Goal: Task Accomplishment & Management: Complete application form

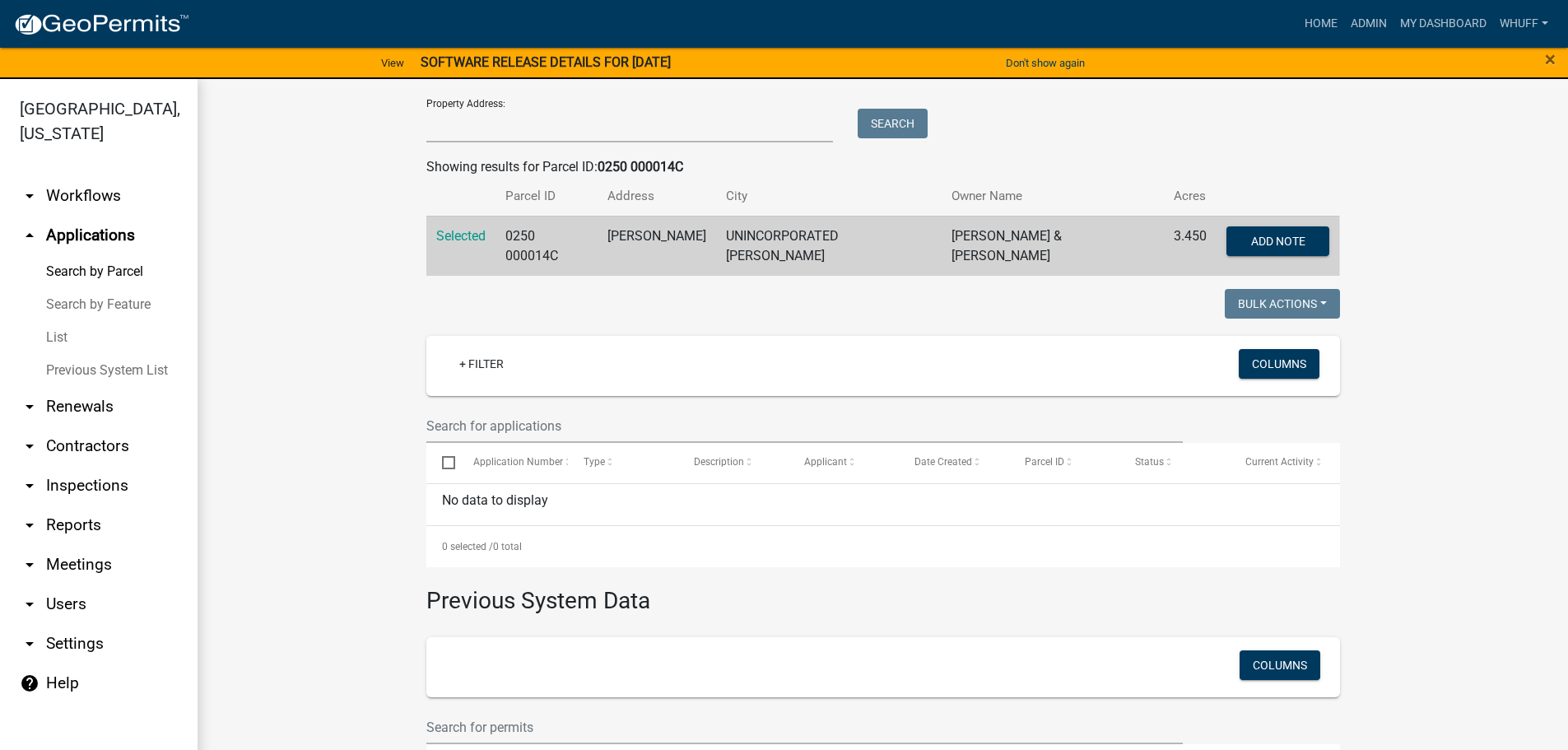
scroll to position [9, 0]
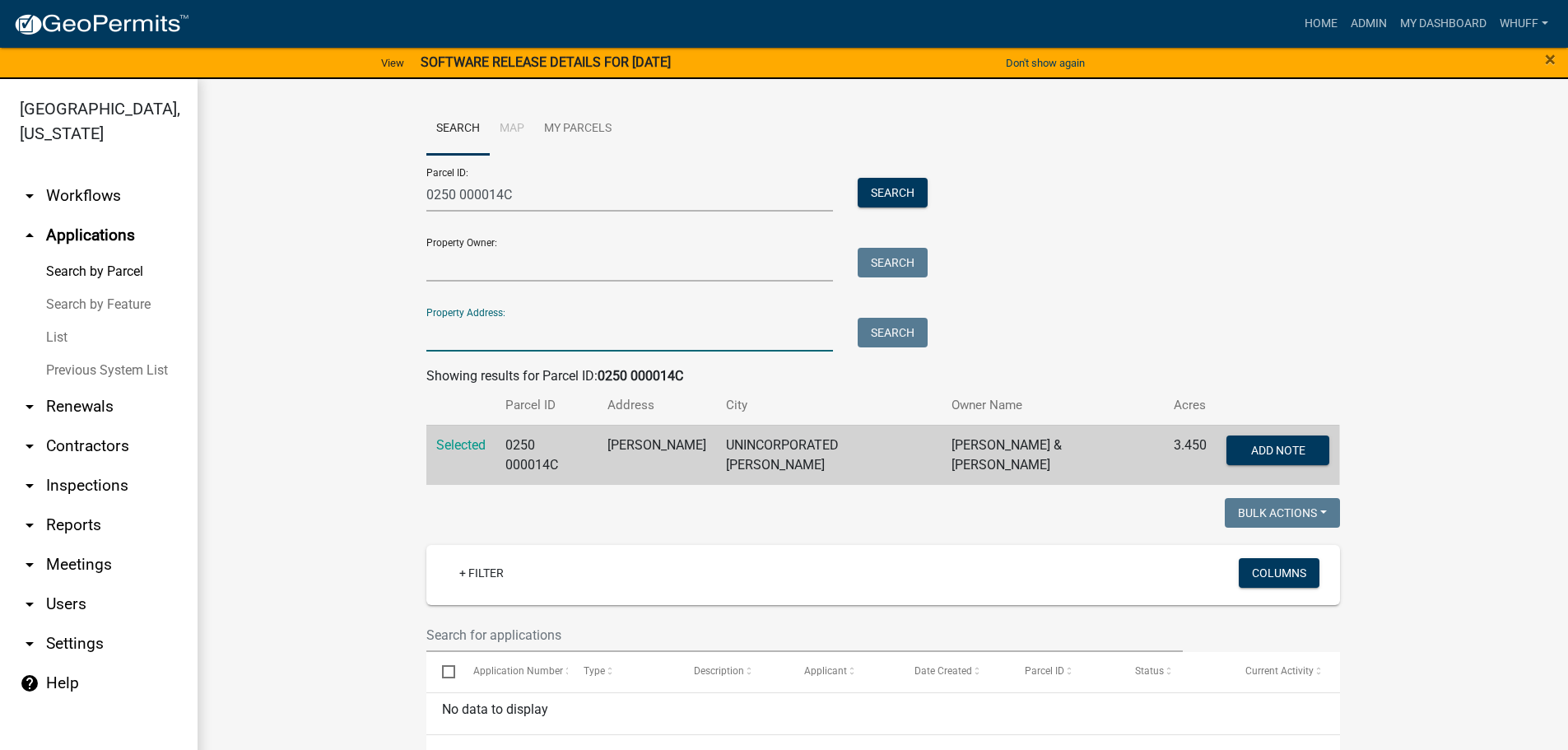
click at [573, 327] on input "Property Address:" at bounding box center [630, 334] width 407 height 34
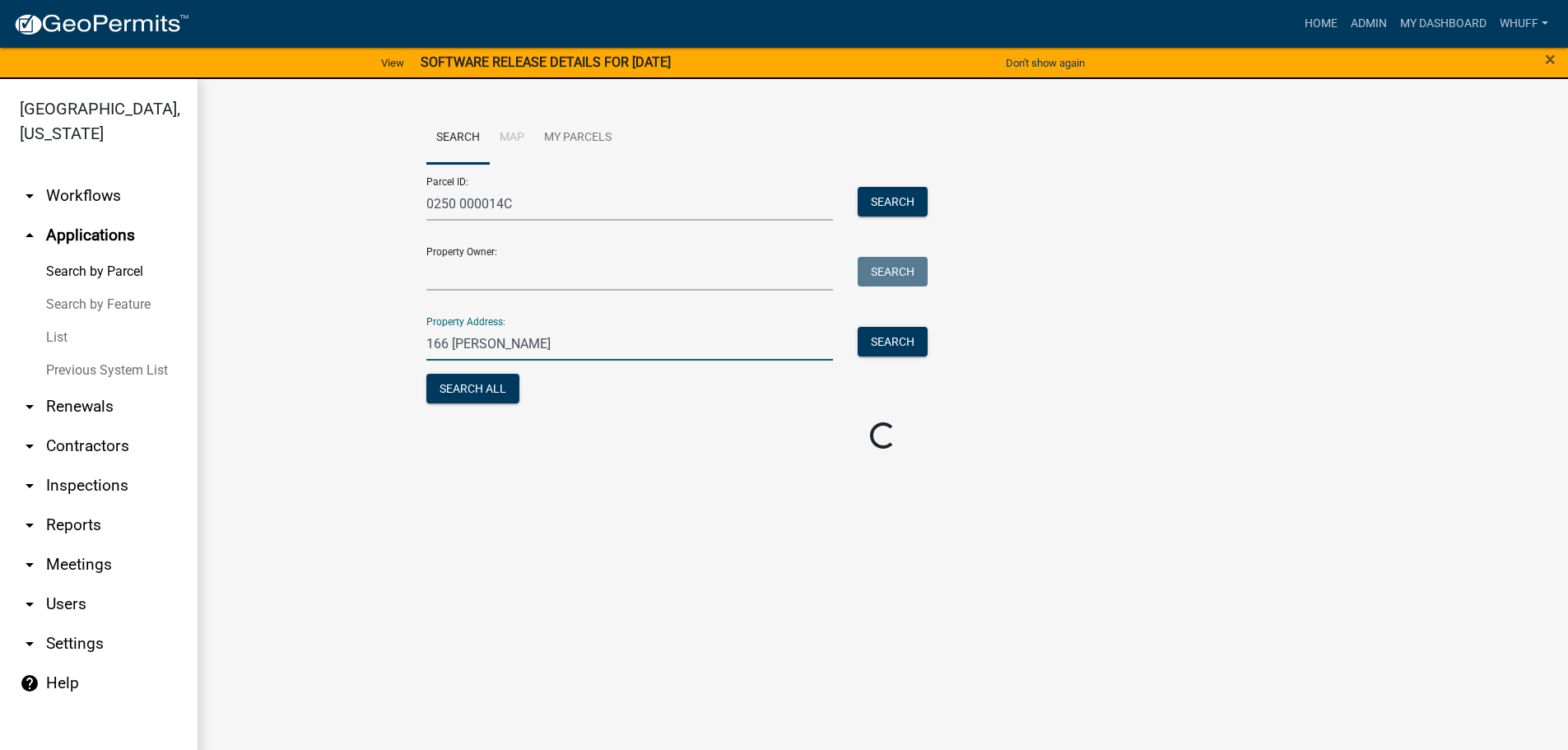
scroll to position [0, 0]
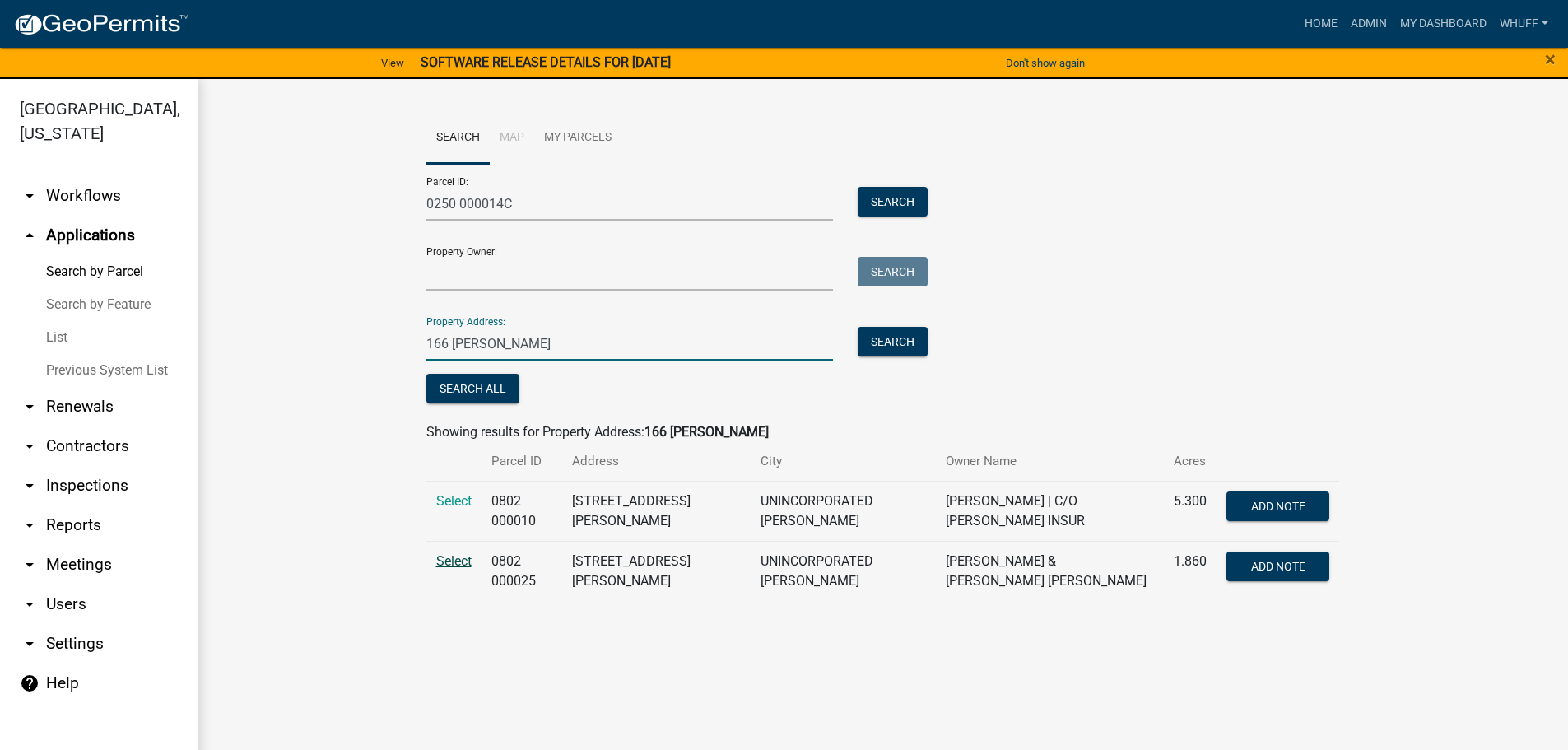
type input "166 [PERSON_NAME]"
click at [440, 565] on span "Select" at bounding box center [454, 561] width 35 height 16
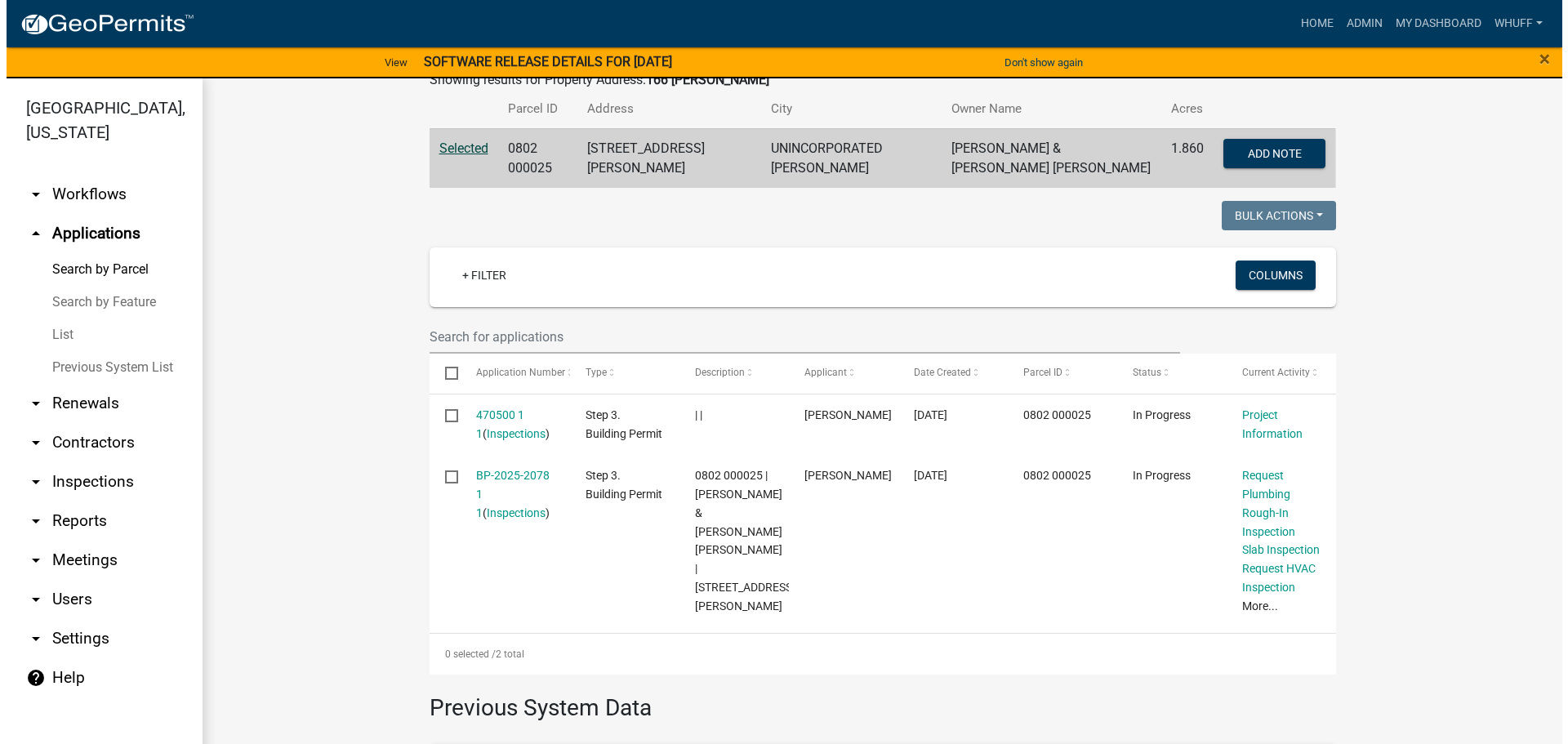
scroll to position [388, 0]
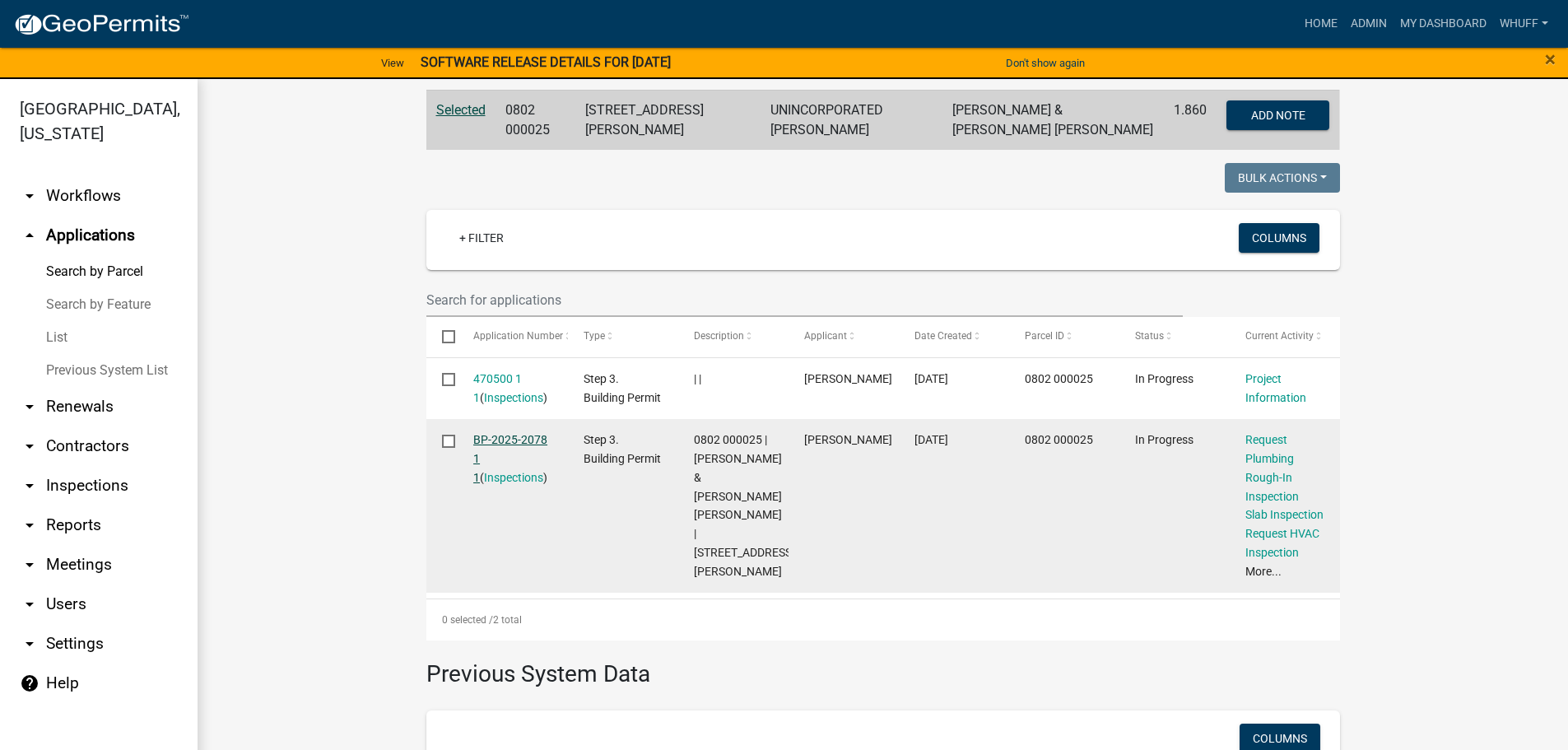
click at [512, 433] on link "BP-2025-2078 1 1" at bounding box center [510, 458] width 74 height 51
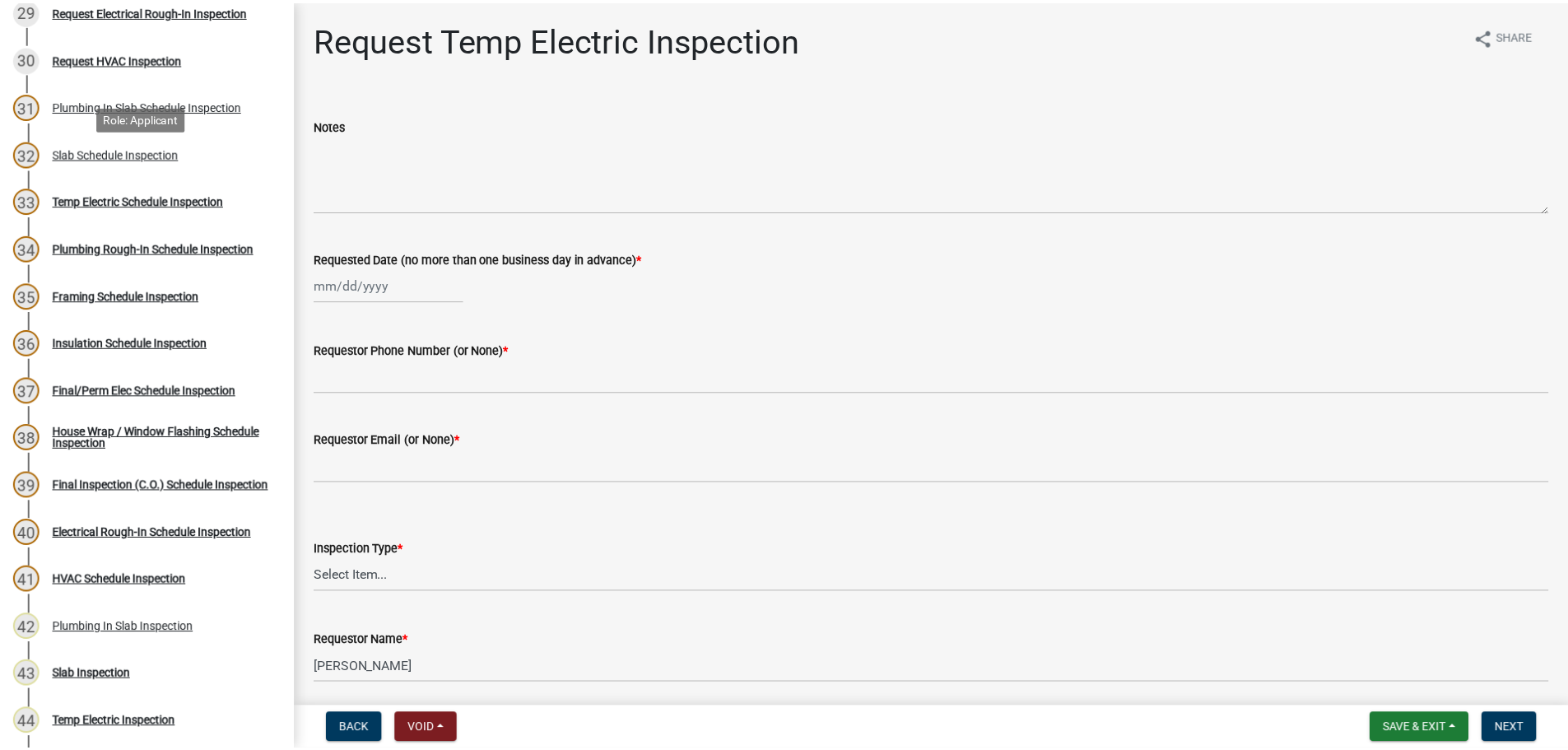
scroll to position [1647, 0]
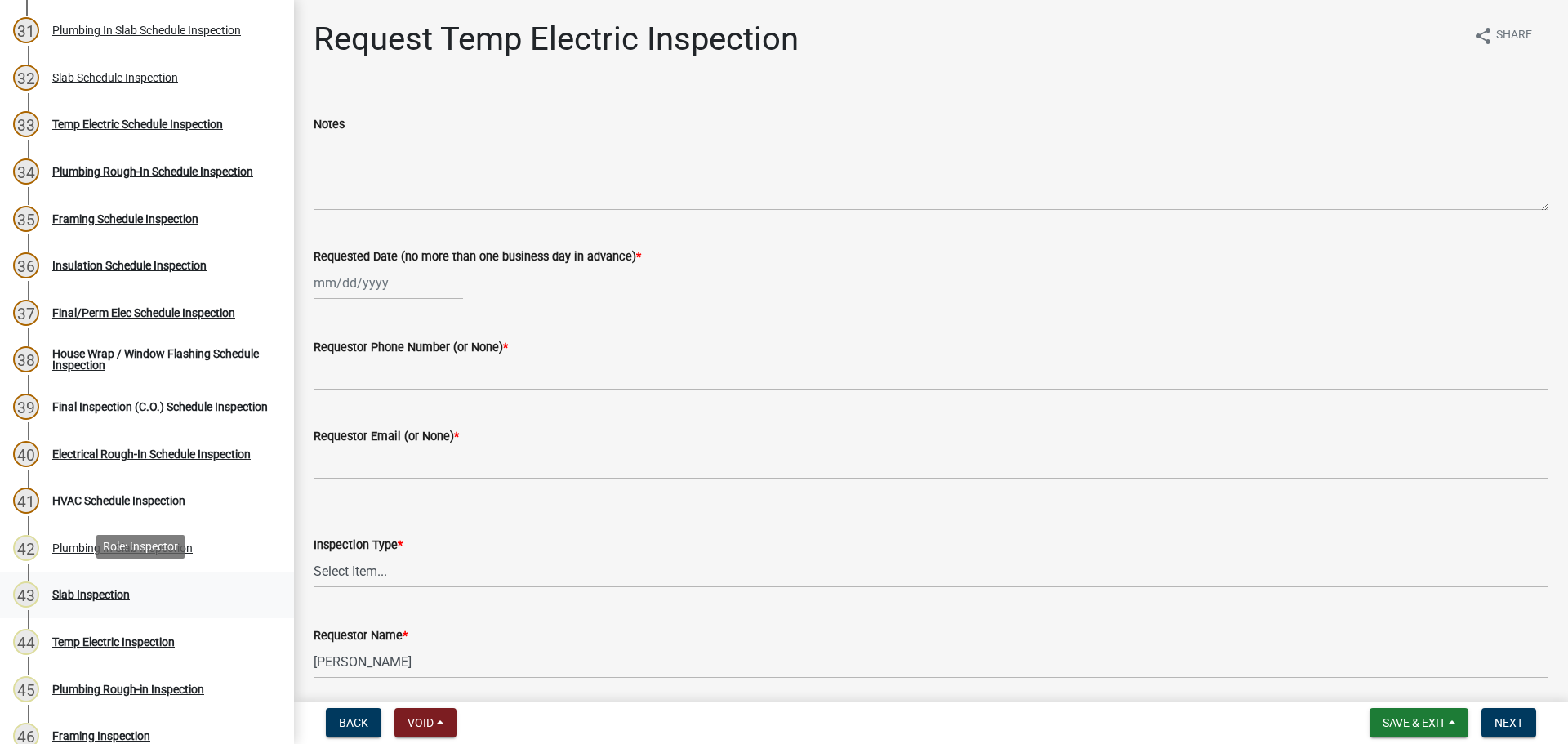
click at [107, 582] on div "43 Slab Inspection" at bounding box center [141, 595] width 255 height 26
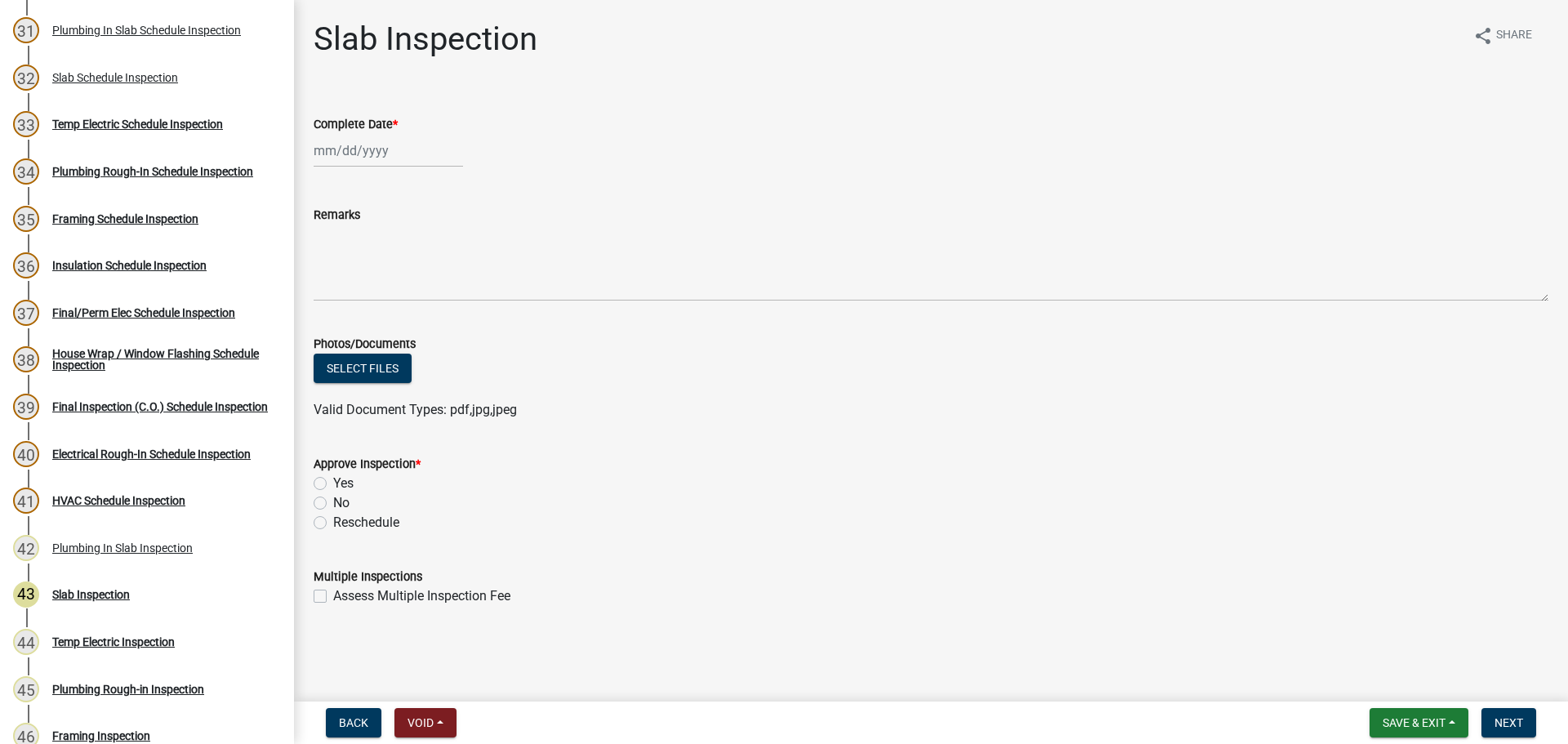
click at [341, 151] on div at bounding box center [388, 150] width 150 height 34
select select "9"
select select "2025"
click at [410, 242] on div "4" at bounding box center [408, 238] width 26 height 26
type input "[DATE]"
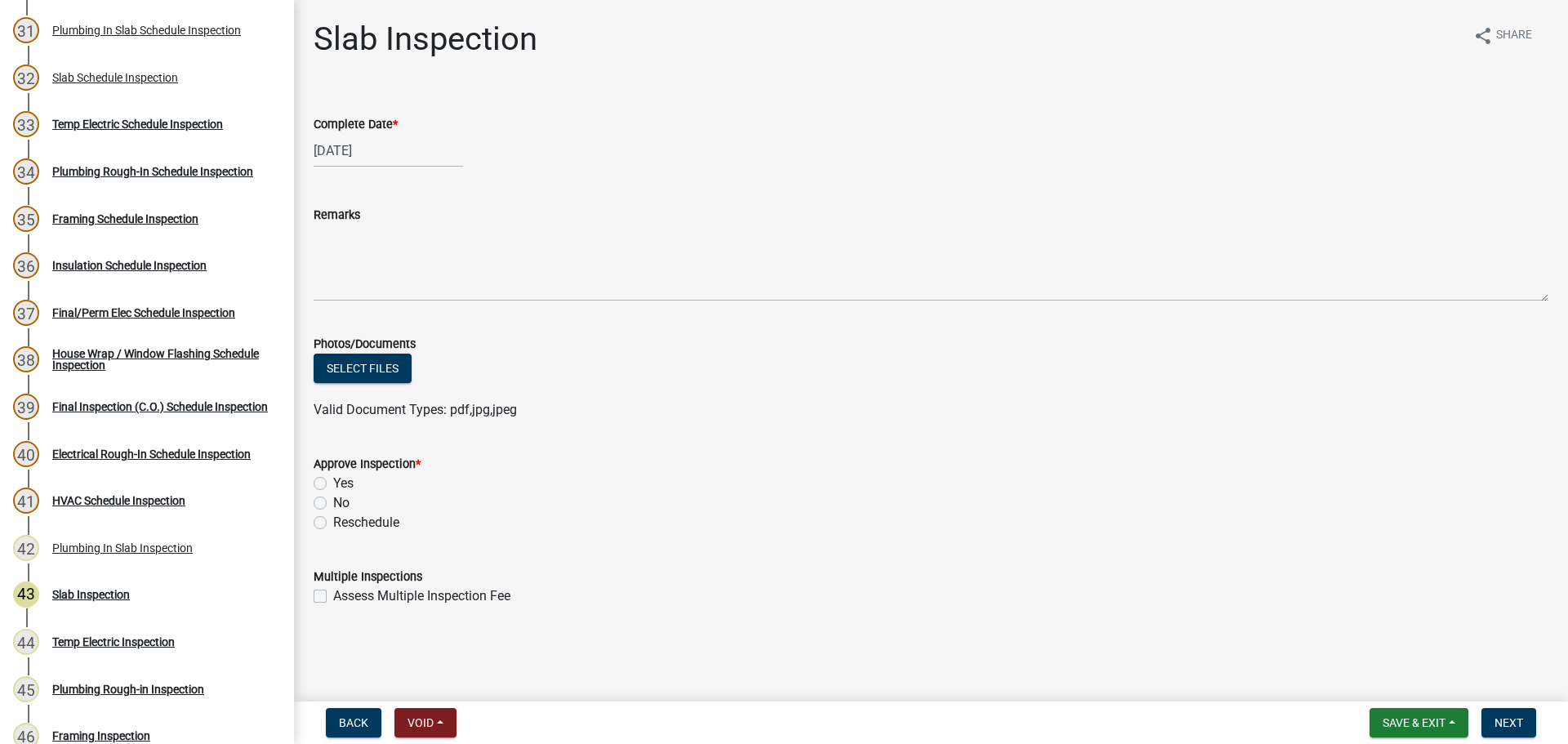
click at [333, 485] on label "Yes" at bounding box center [343, 484] width 21 height 20
click at [333, 484] on input "Yes" at bounding box center [338, 479] width 11 height 11
radio input "true"
drag, startPoint x: 933, startPoint y: 527, endPoint x: 960, endPoint y: 532, distance: 27.5
click at [949, 531] on div "Reschedule" at bounding box center [931, 523] width 1235 height 20
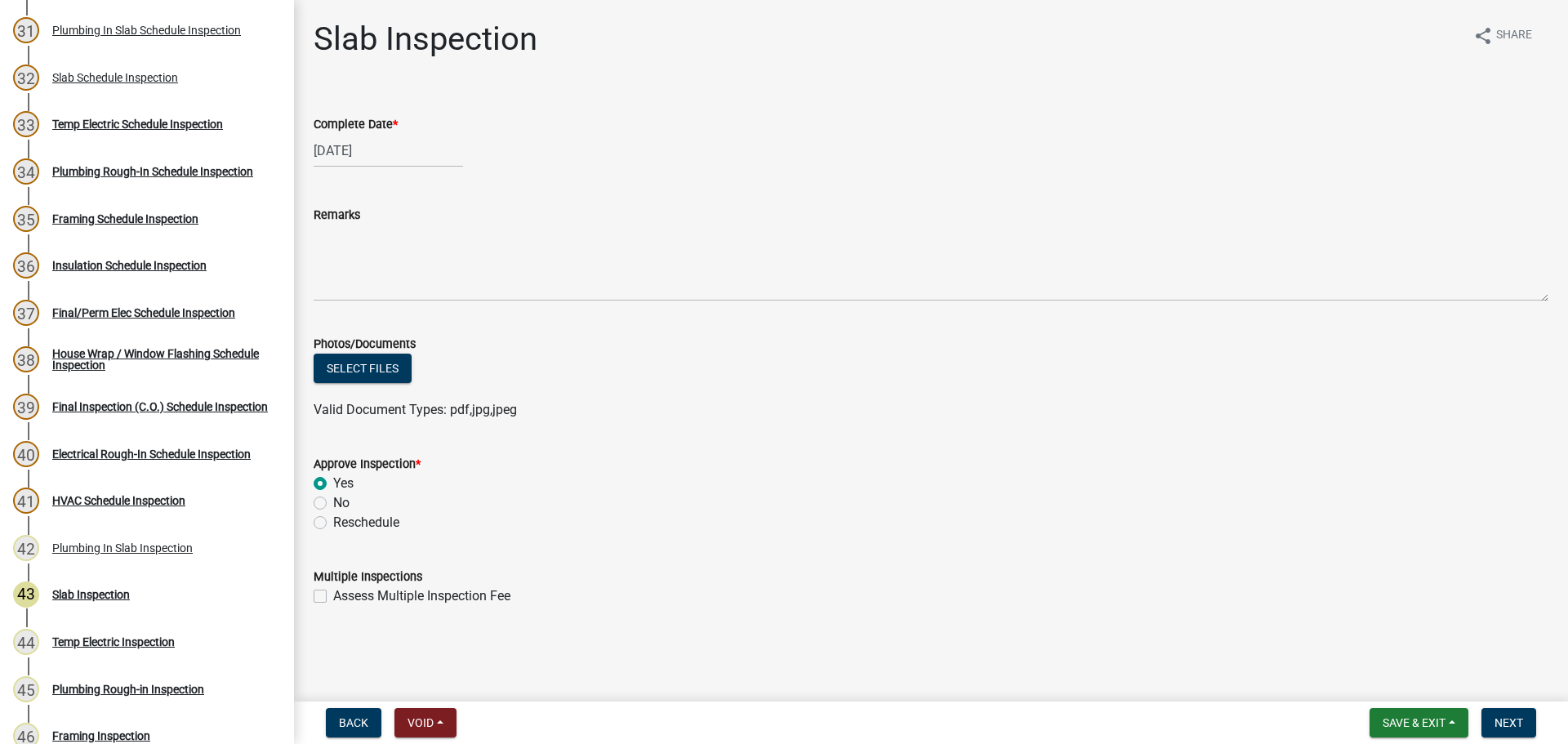
click at [1290, 541] on wm-data-entity-input "Approve Inspection * Yes No Reschedule" at bounding box center [931, 491] width 1235 height 112
click at [1509, 723] on span "Next" at bounding box center [1508, 723] width 29 height 13
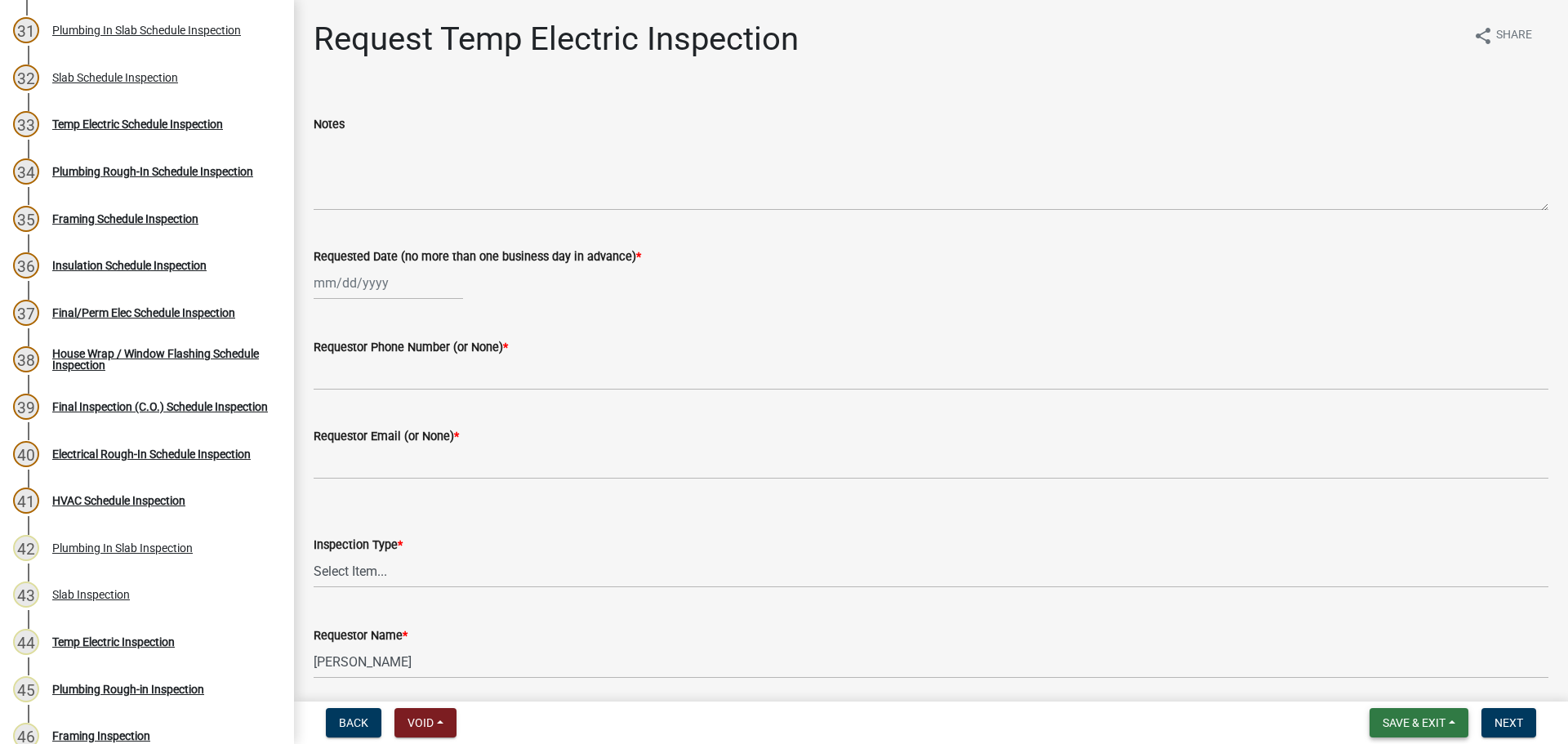
click at [1399, 736] on button "Save & Exit" at bounding box center [1419, 723] width 99 height 30
click at [1395, 688] on button "Save & Exit" at bounding box center [1403, 680] width 131 height 39
